Goal: Transaction & Acquisition: Purchase product/service

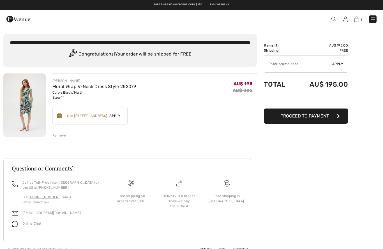
click at [347, 17] on img at bounding box center [345, 20] width 5 height 6
click at [344, 22] on img at bounding box center [345, 20] width 5 height 6
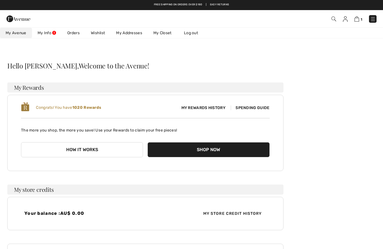
click at [103, 29] on link "Wishlist" at bounding box center [97, 33] width 25 height 10
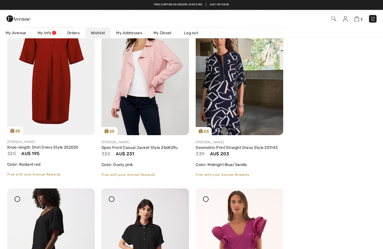
scroll to position [853, 0]
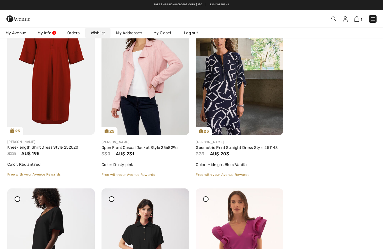
click at [56, 99] on img at bounding box center [50, 69] width 87 height 131
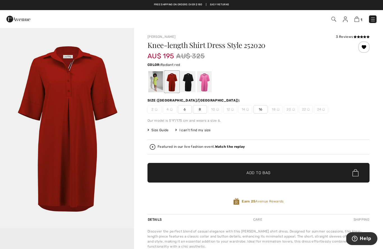
click at [153, 86] on div at bounding box center [155, 81] width 15 height 21
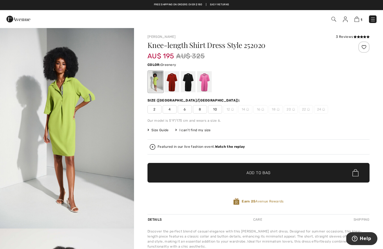
click at [187, 86] on div at bounding box center [188, 81] width 15 height 21
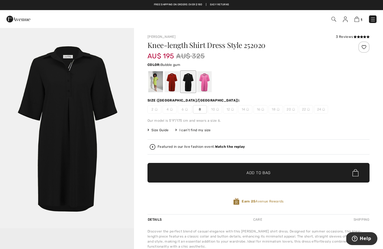
click at [206, 88] on div at bounding box center [204, 81] width 15 height 21
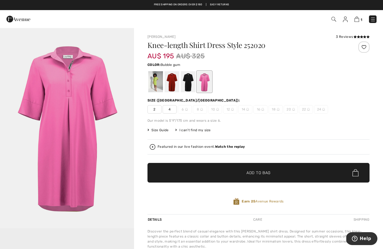
click at [206, 80] on div at bounding box center [204, 81] width 15 height 21
click at [370, 22] on img at bounding box center [373, 20] width 6 height 6
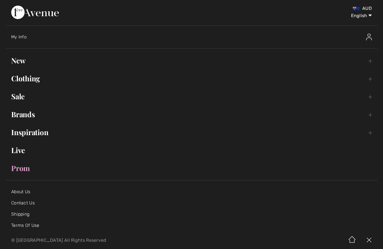
click at [24, 102] on link "Sale Toggle submenu" at bounding box center [192, 96] width 372 height 12
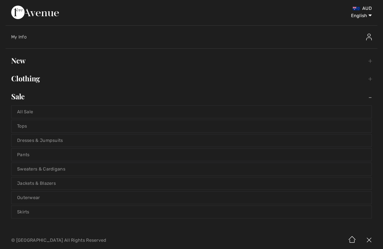
click at [35, 142] on link "Dresses & Jumpsuits" at bounding box center [191, 140] width 360 height 12
click at [34, 142] on link "Dresses & Jumpsuits" at bounding box center [191, 140] width 360 height 12
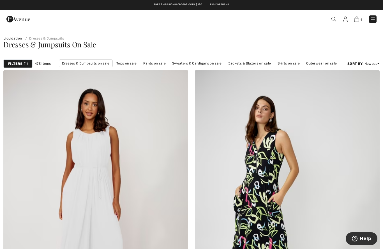
click at [14, 62] on strong "Filters" at bounding box center [15, 63] width 14 height 5
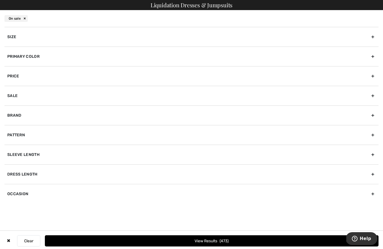
click at [17, 38] on div "Size" at bounding box center [191, 37] width 374 height 20
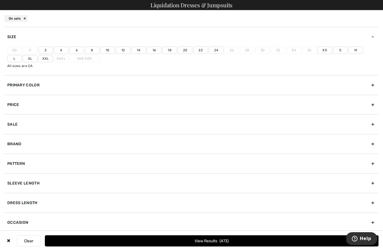
click at [23, 58] on label "Xl" at bounding box center [30, 58] width 15 height 7
click at [0, 0] on input"] "Xl" at bounding box center [0, 0] width 0 height 0
click at [111, 238] on button "View Results 6" at bounding box center [212, 240] width 334 height 11
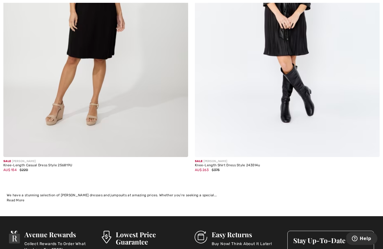
scroll to position [789, 0]
click at [96, 27] on img at bounding box center [95, 18] width 185 height 277
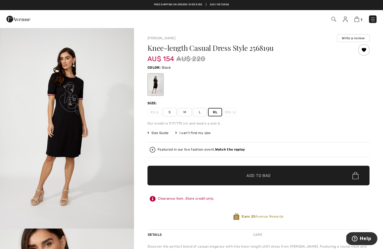
click at [263, 177] on span "Add to Bag" at bounding box center [258, 176] width 24 height 6
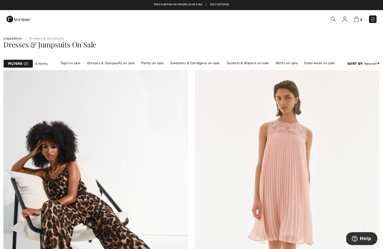
click at [19, 62] on strong "Filters" at bounding box center [15, 63] width 14 height 5
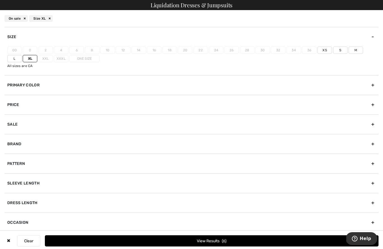
click at [23, 59] on label "Xl" at bounding box center [30, 58] width 15 height 7
click at [0, 0] on input"] "Xl" at bounding box center [0, 0] width 0 height 0
click at [136, 49] on label "14" at bounding box center [138, 50] width 15 height 7
click at [24, 18] on div "On sale" at bounding box center [15, 18] width 23 height 7
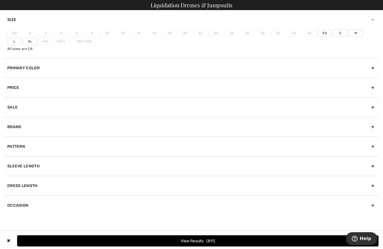
click at [11, 22] on div "Size" at bounding box center [191, 19] width 374 height 19
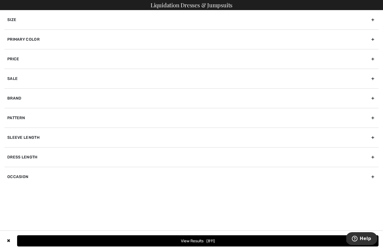
click at [9, 16] on div "Size" at bounding box center [191, 19] width 374 height 19
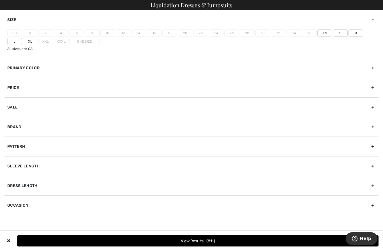
click at [8, 243] on div "✖" at bounding box center [8, 240] width 8 height 11
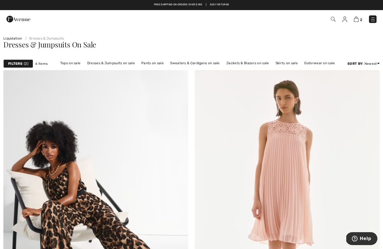
click at [374, 19] on img at bounding box center [373, 20] width 6 height 6
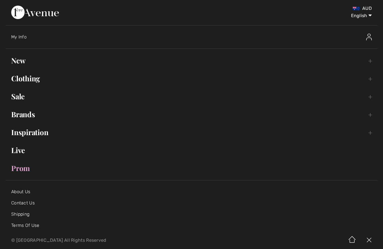
click at [15, 97] on link "Sale Toggle submenu" at bounding box center [192, 96] width 372 height 12
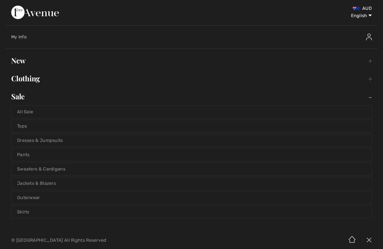
click at [34, 139] on link "Dresses & Jumpsuits" at bounding box center [191, 140] width 360 height 12
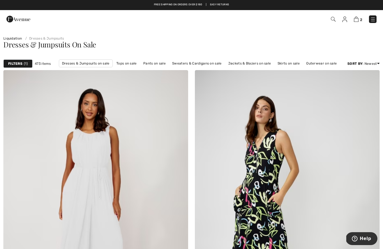
click at [17, 64] on strong "Filters" at bounding box center [15, 63] width 14 height 5
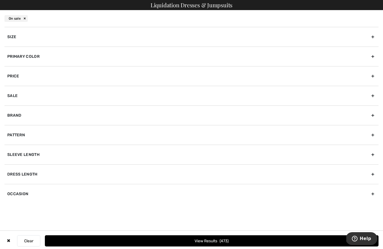
click at [16, 36] on div "Size" at bounding box center [191, 37] width 374 height 20
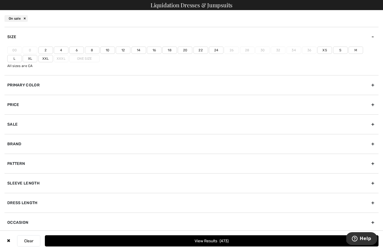
click at [140, 47] on label "14" at bounding box center [138, 50] width 15 height 7
click at [0, 0] on input"] "14" at bounding box center [0, 0] width 0 height 0
click at [153, 50] on label "16" at bounding box center [154, 50] width 15 height 7
click at [0, 0] on input"] "16" at bounding box center [0, 0] width 0 height 0
click at [211, 241] on button "View Results 174" at bounding box center [212, 240] width 334 height 11
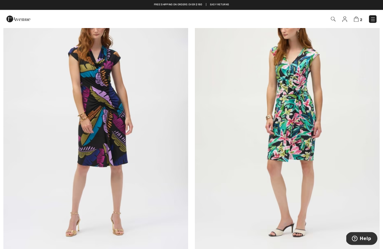
scroll to position [3434, 0]
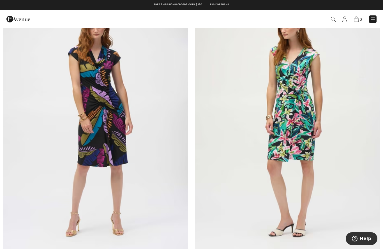
click at [95, 118] on img at bounding box center [95, 124] width 185 height 277
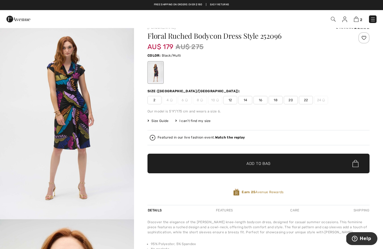
scroll to position [11, 0]
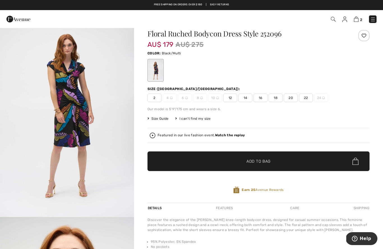
click at [225, 137] on strong "Watch the replay" at bounding box center [230, 135] width 30 height 4
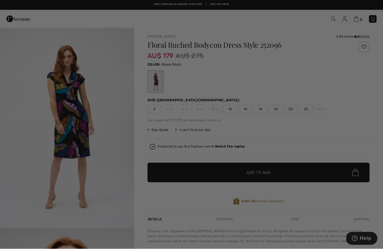
scroll to position [0, 0]
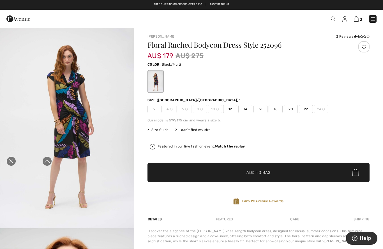
click at [10, 165] on div "Close live curation" at bounding box center [10, 161] width 13 height 13
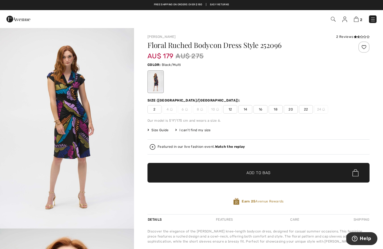
click at [359, 33] on div "Joseph Ribkoff 2 Reviews 2 Reviews Floral Ruched Bodycon Dress Style 252096 AU$…" at bounding box center [258, 190] width 249 height 327
click at [359, 38] on icon at bounding box center [358, 36] width 3 height 3
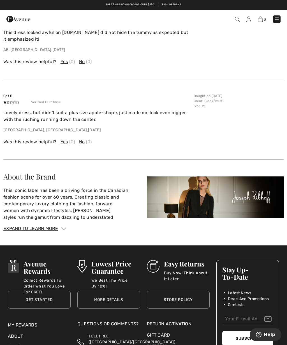
scroll to position [827, 0]
